Goal: Find specific page/section: Find specific page/section

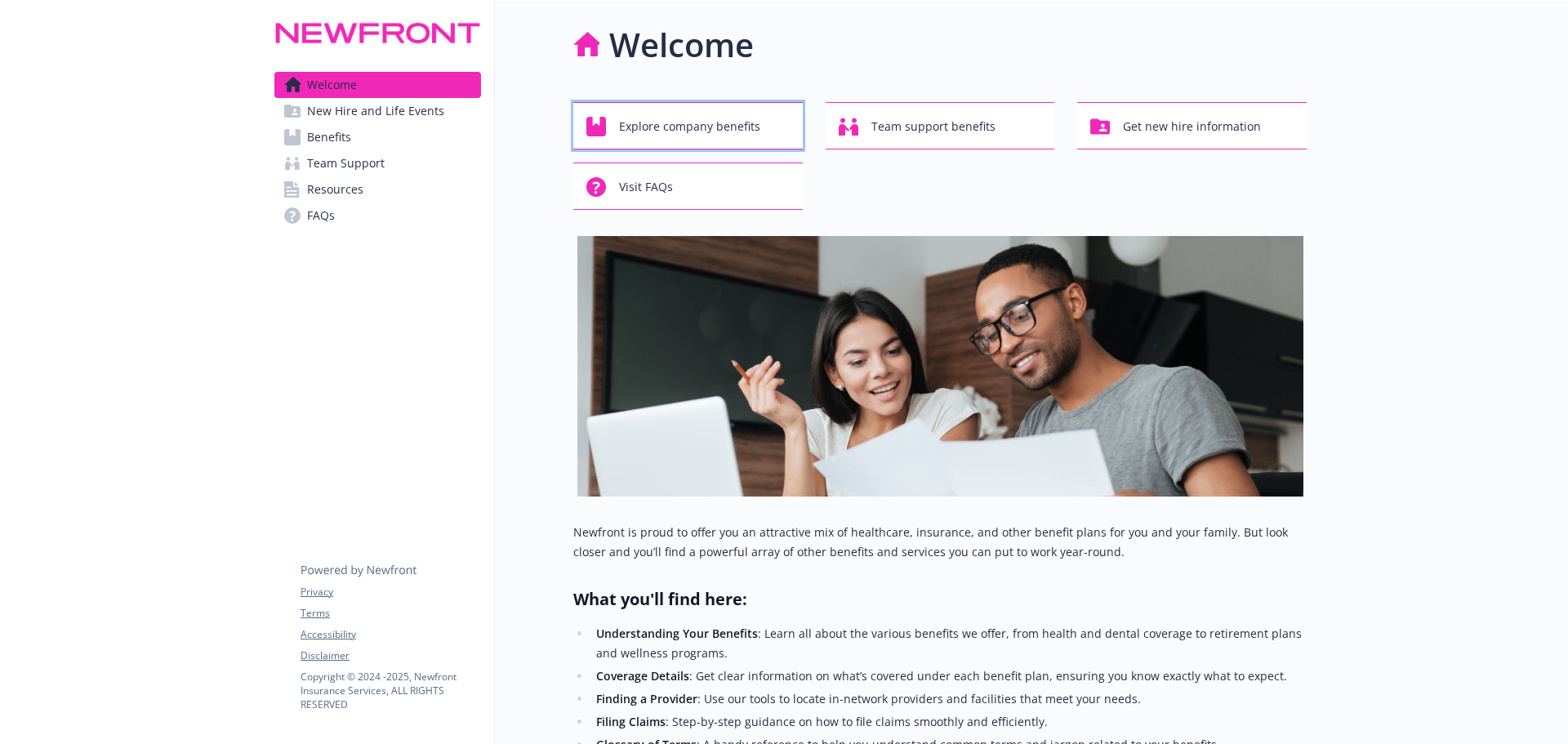
click at [741, 123] on span "Explore company benefits" at bounding box center [690, 127] width 141 height 31
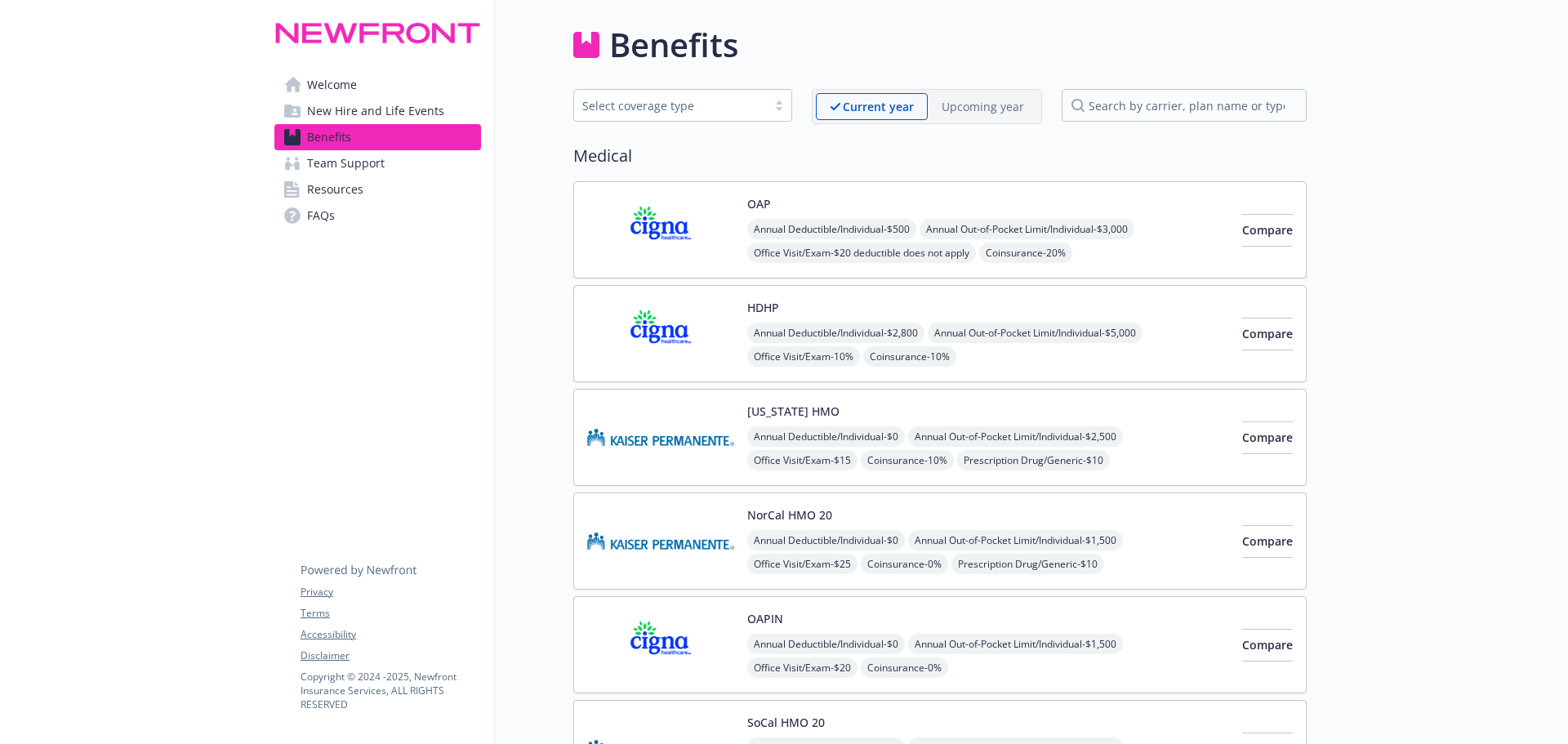
click at [663, 332] on img at bounding box center [661, 334] width 147 height 69
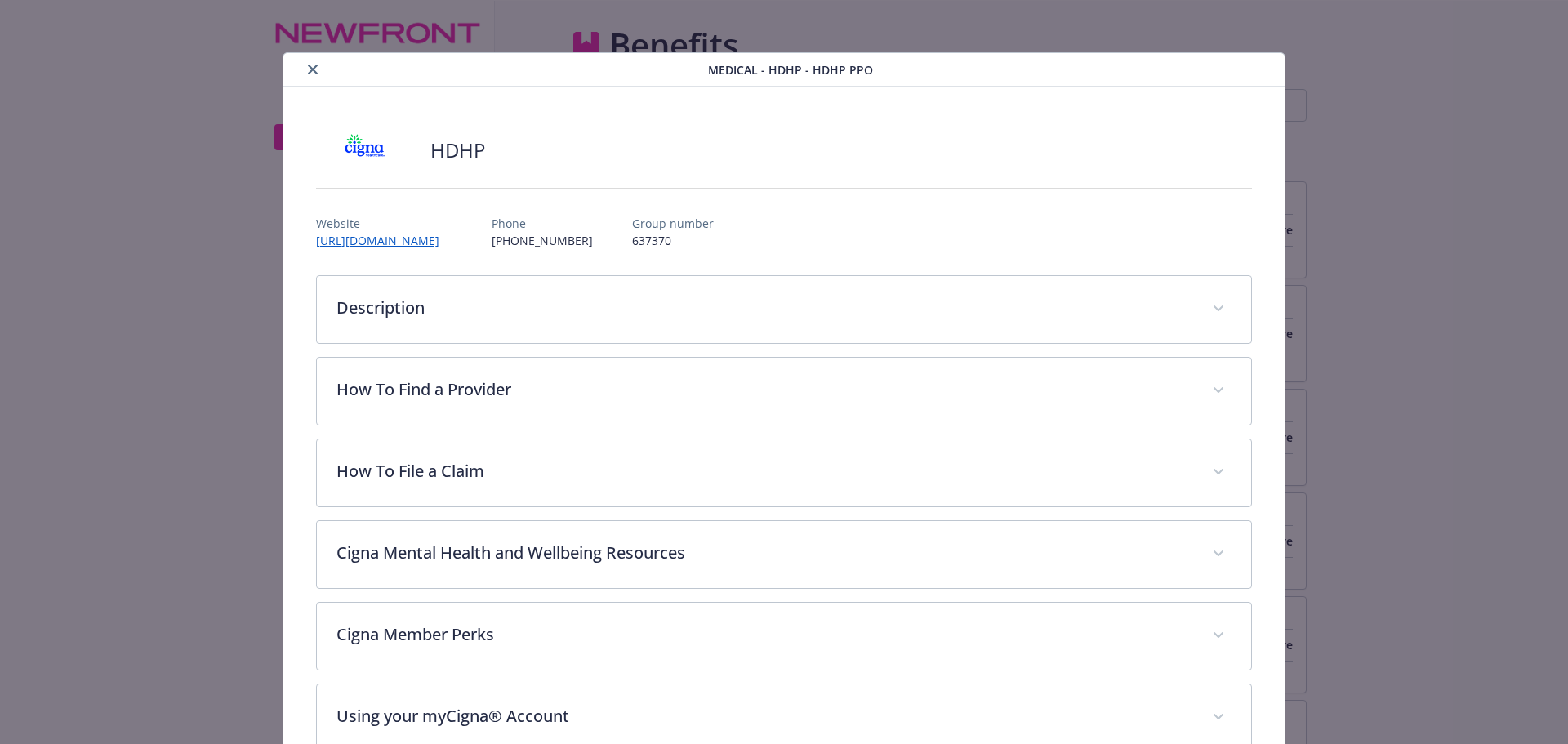
scroll to position [49, 0]
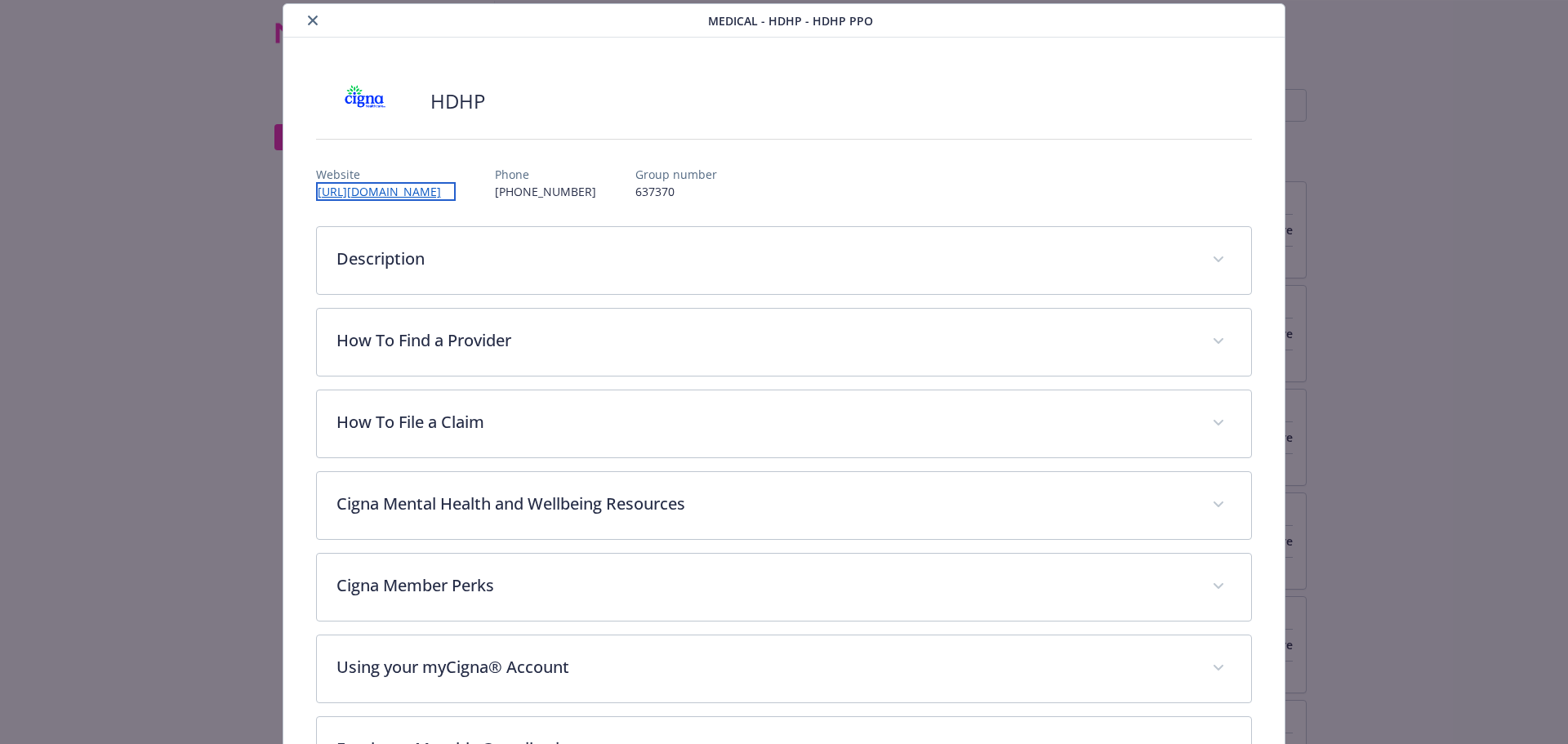
click at [400, 196] on link "[URL][DOMAIN_NAME]" at bounding box center [386, 191] width 140 height 19
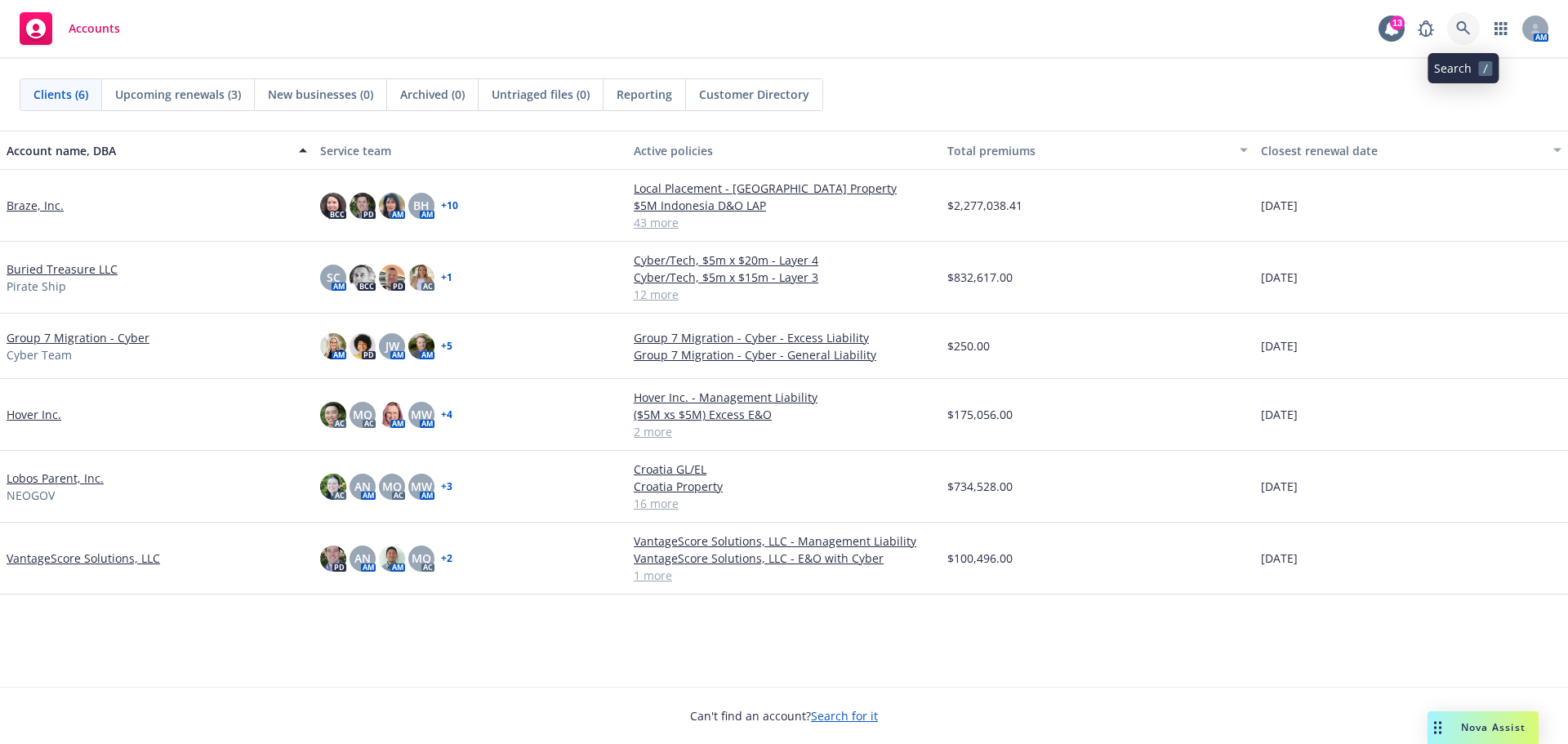
click at [1458, 18] on link at bounding box center [1463, 29] width 33 height 33
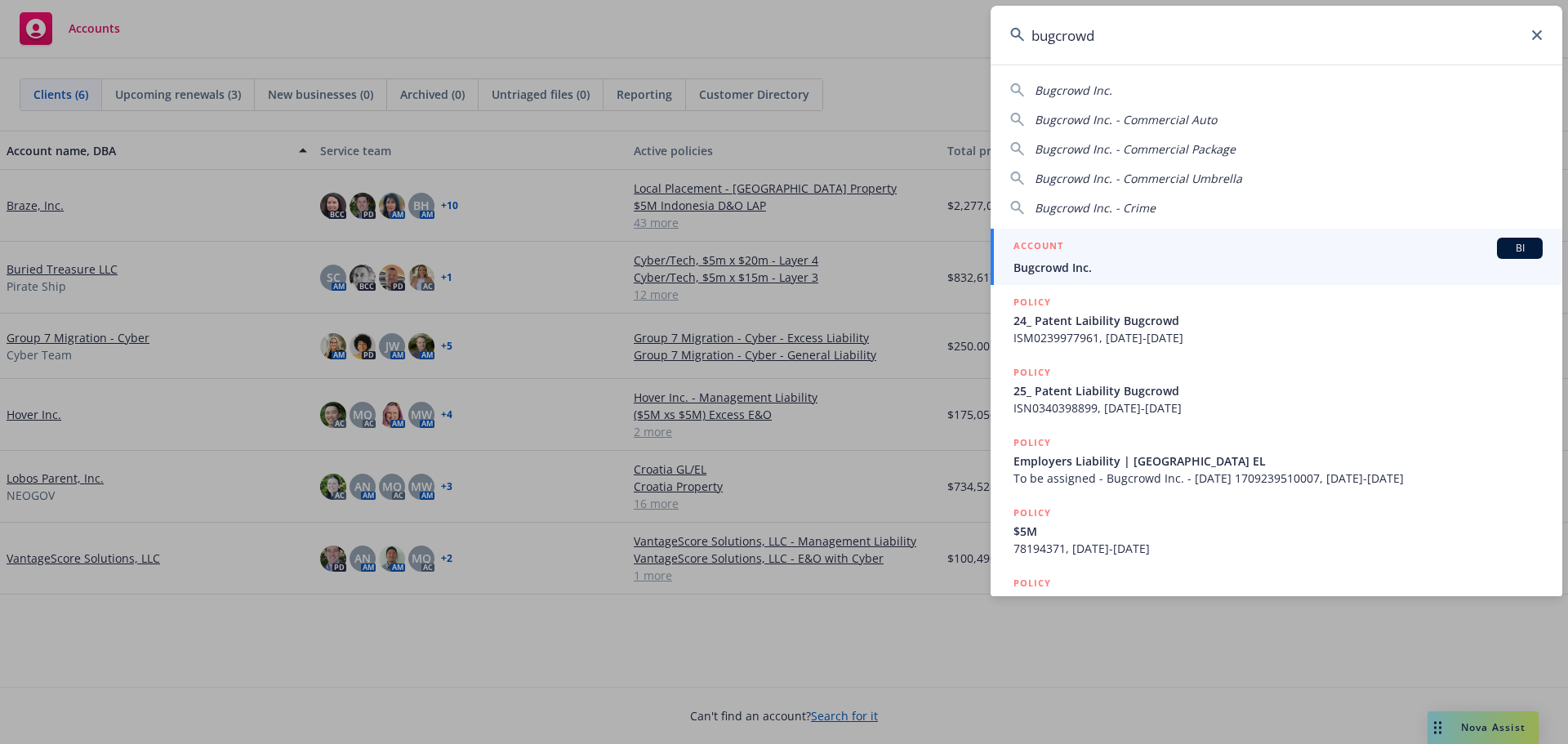
type input "bugcrowd"
click at [1246, 271] on span "Bugcrowd Inc." at bounding box center [1278, 267] width 529 height 17
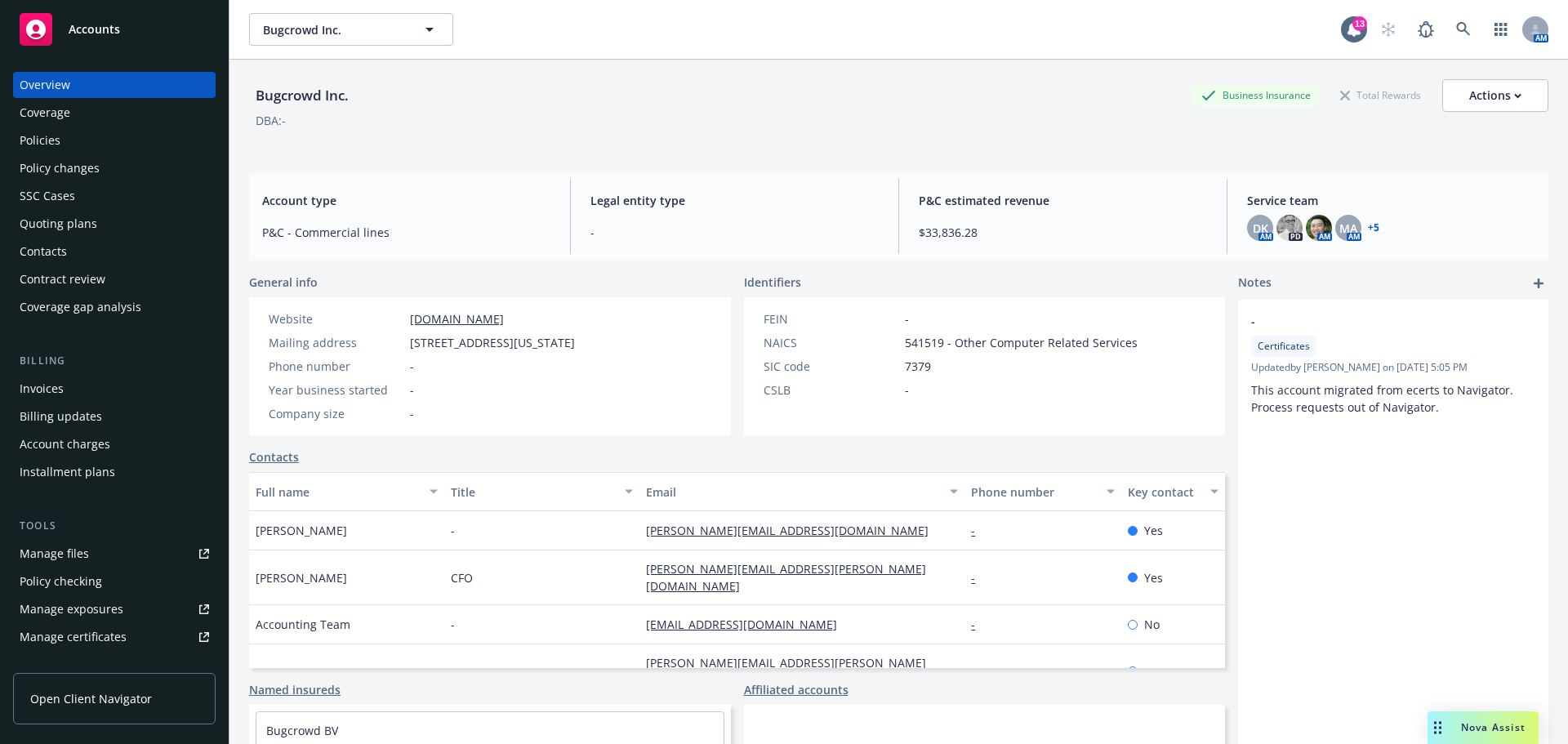
click at [116, 150] on div "Policies" at bounding box center [114, 141] width 190 height 26
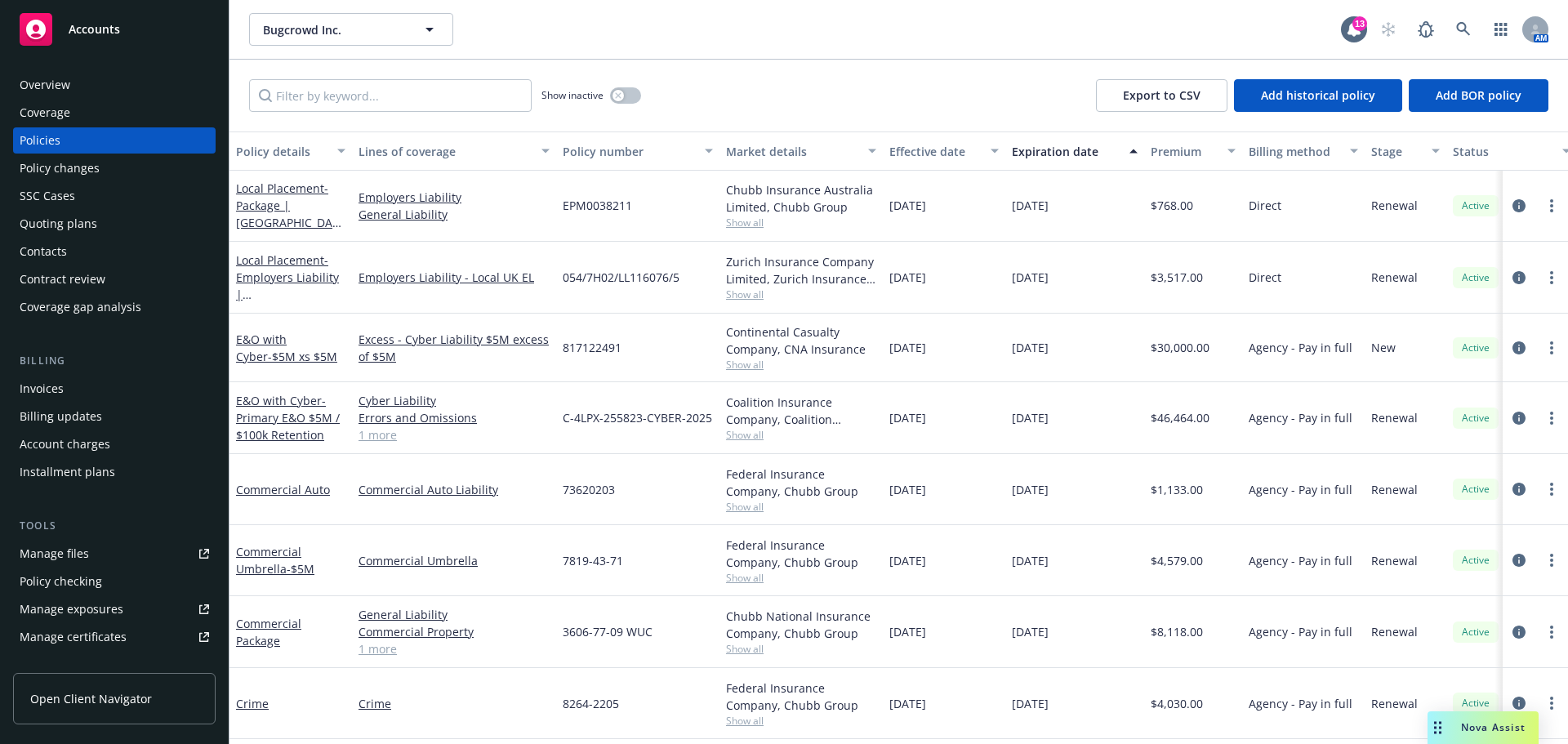
scroll to position [82, 0]
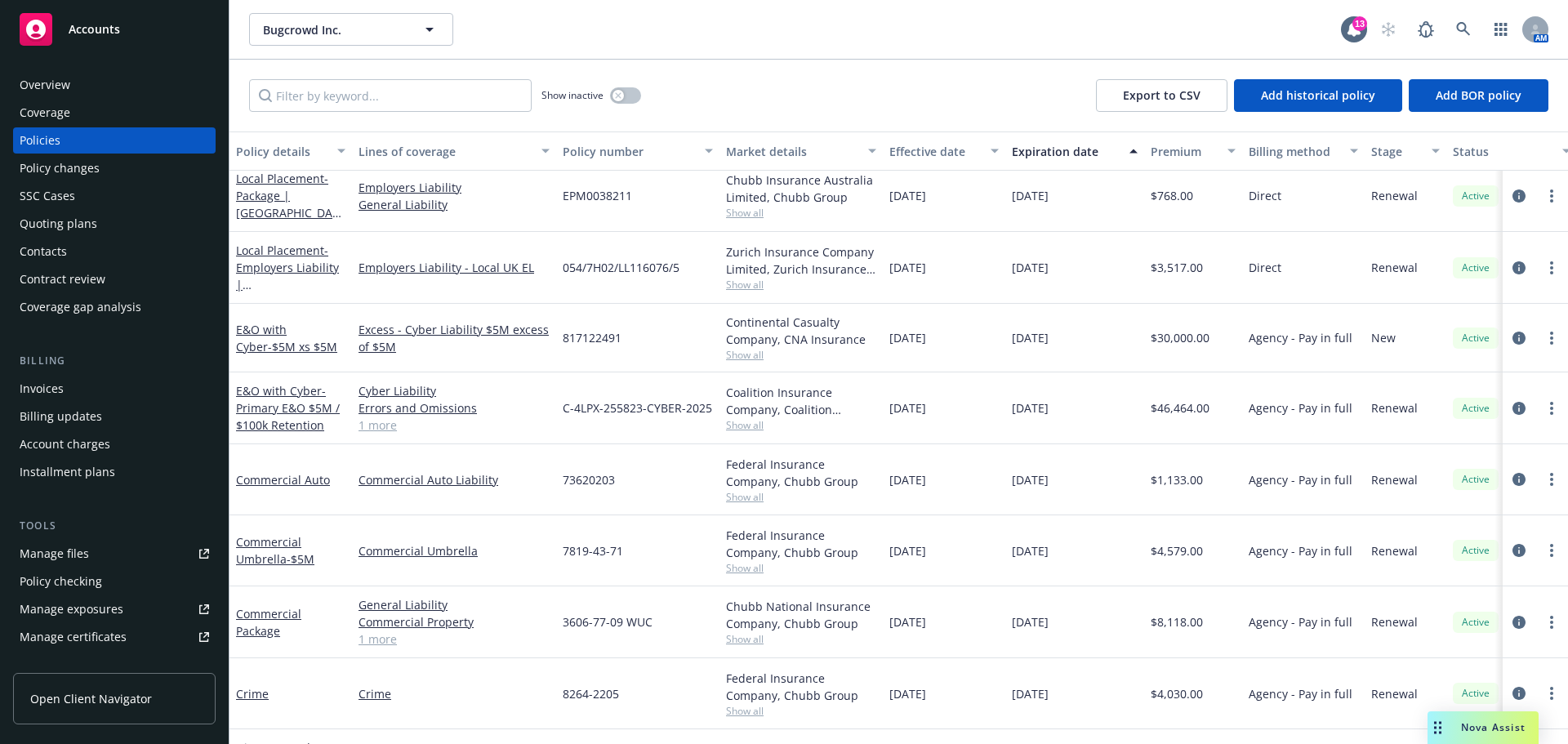
click at [1244, 34] on div "Bugcrowd Inc. Bugcrowd Inc." at bounding box center [795, 29] width 1092 height 33
click at [1450, 25] on link at bounding box center [1463, 29] width 33 height 33
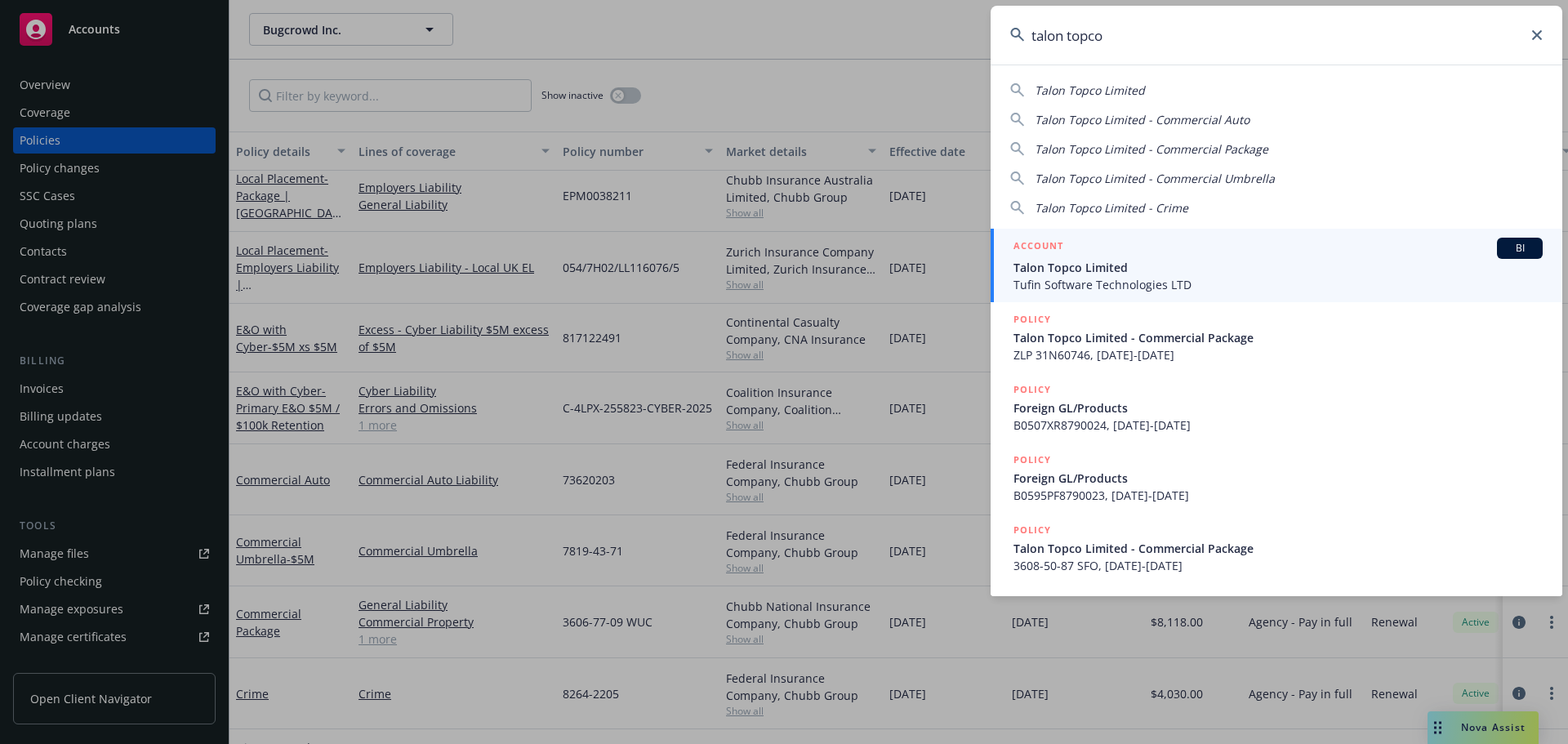
type input "talon topco"
click at [1420, 285] on span "Tufin Software Technologies LTD" at bounding box center [1278, 285] width 529 height 17
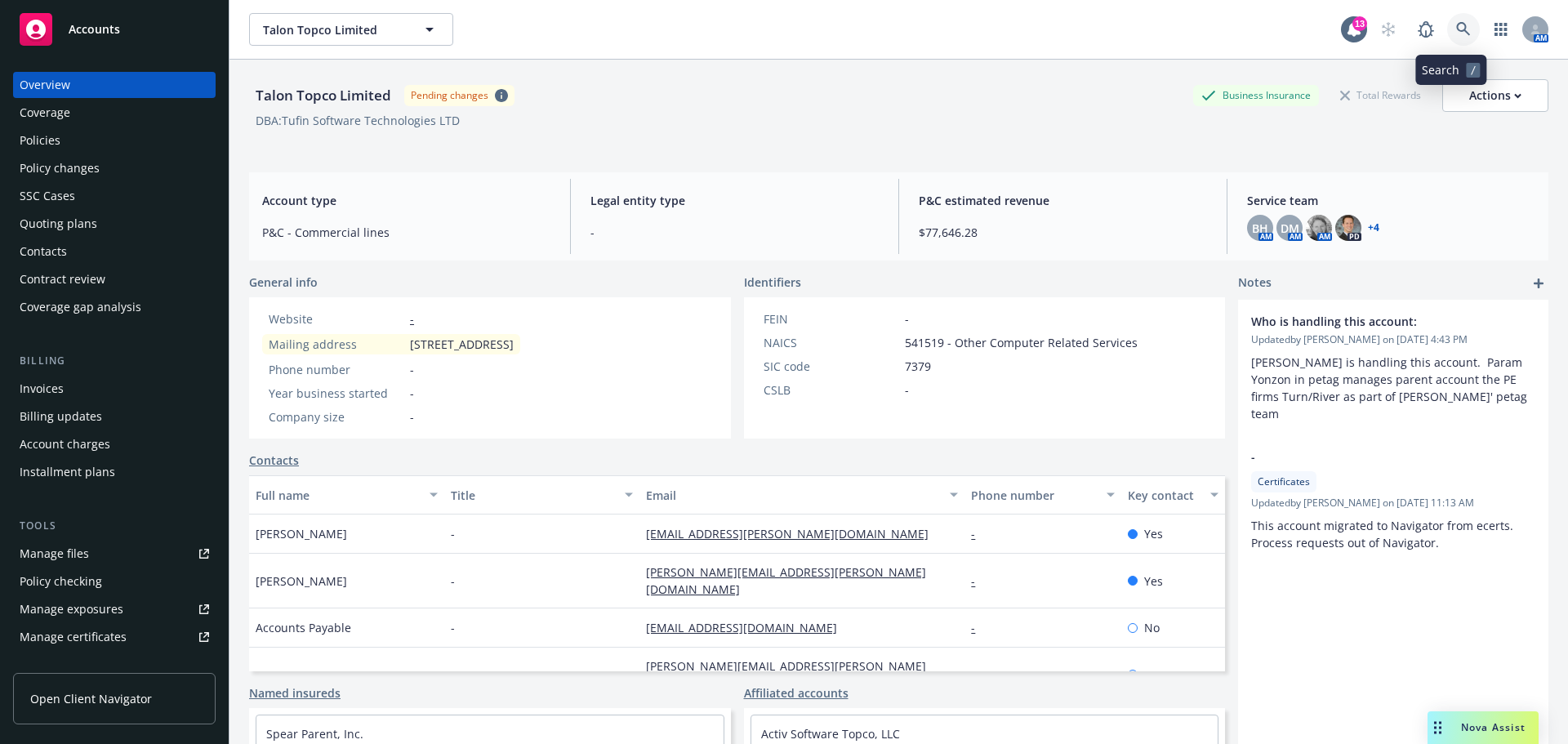
click at [1447, 39] on link at bounding box center [1463, 29] width 33 height 33
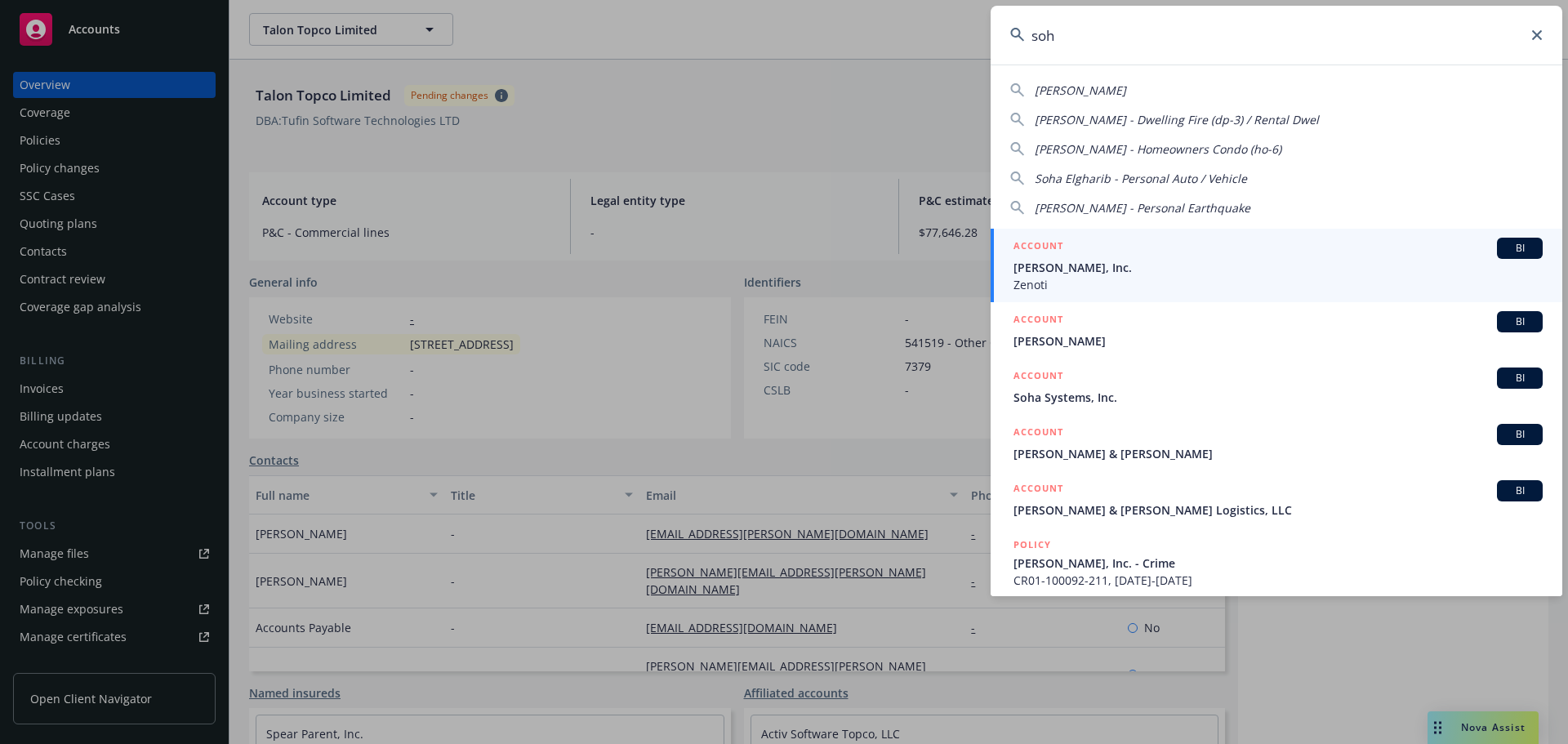
type input "soh"
click at [1070, 277] on span "Zenoti" at bounding box center [1278, 285] width 529 height 17
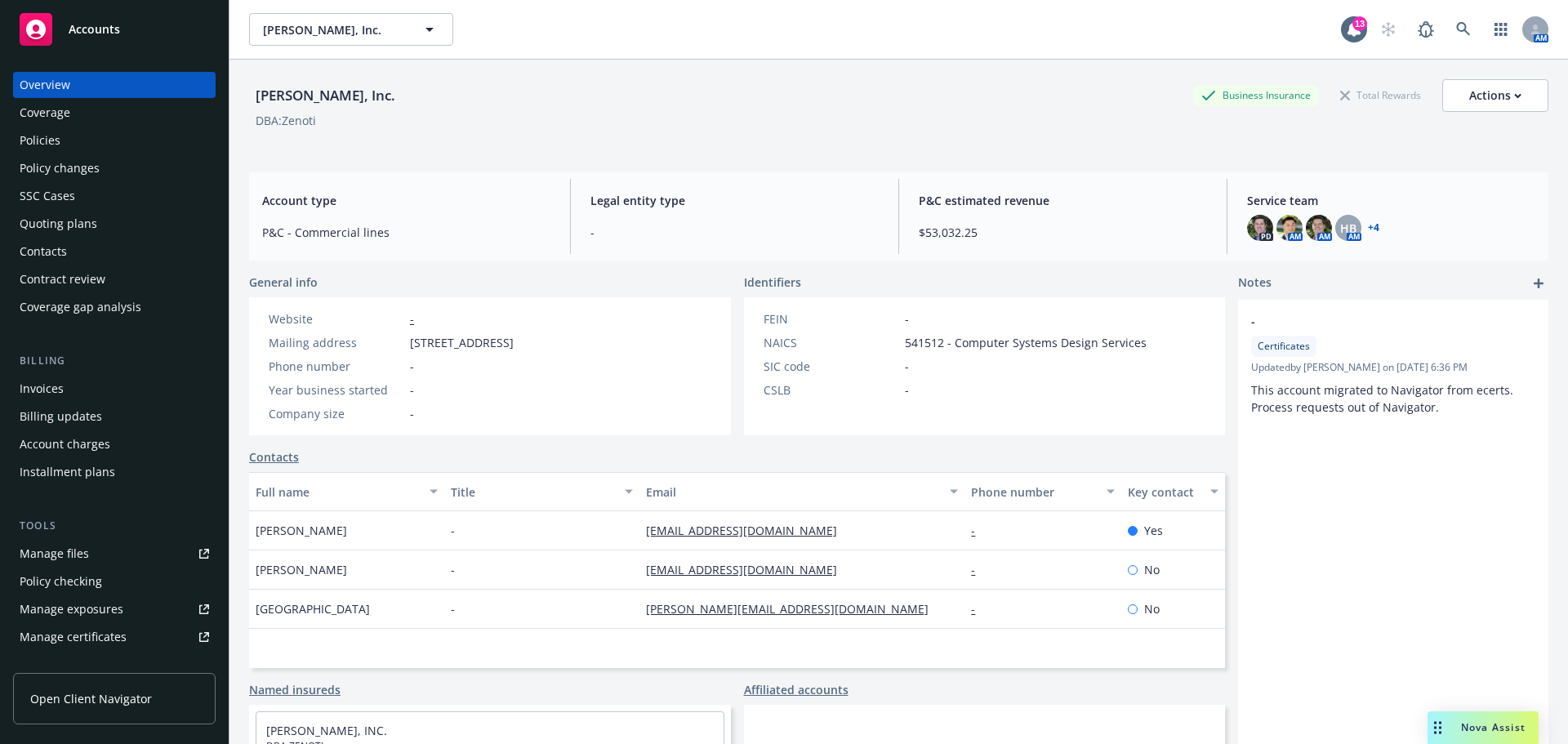
click at [75, 141] on div "Policies" at bounding box center [114, 141] width 190 height 26
